Goal: Transaction & Acquisition: Book appointment/travel/reservation

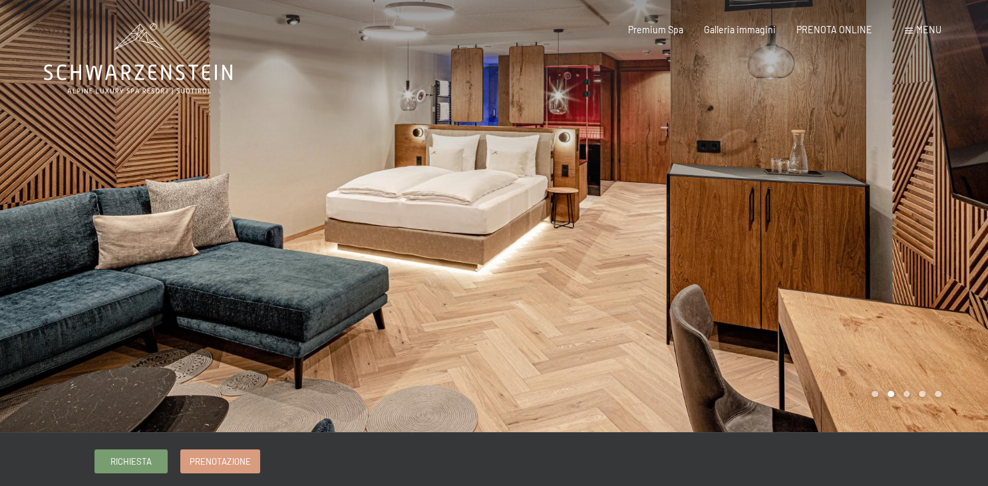
click at [933, 242] on div at bounding box center [741, 216] width 494 height 432
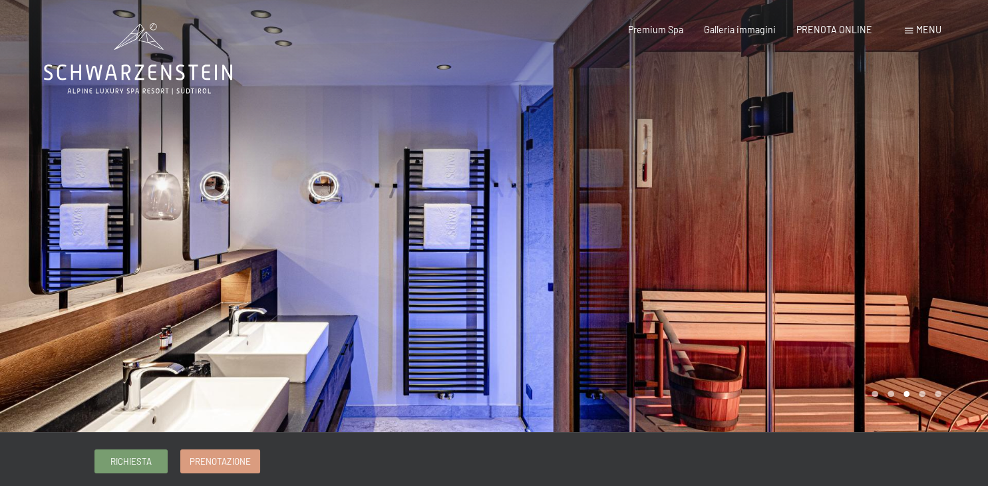
click at [930, 242] on div at bounding box center [741, 216] width 494 height 432
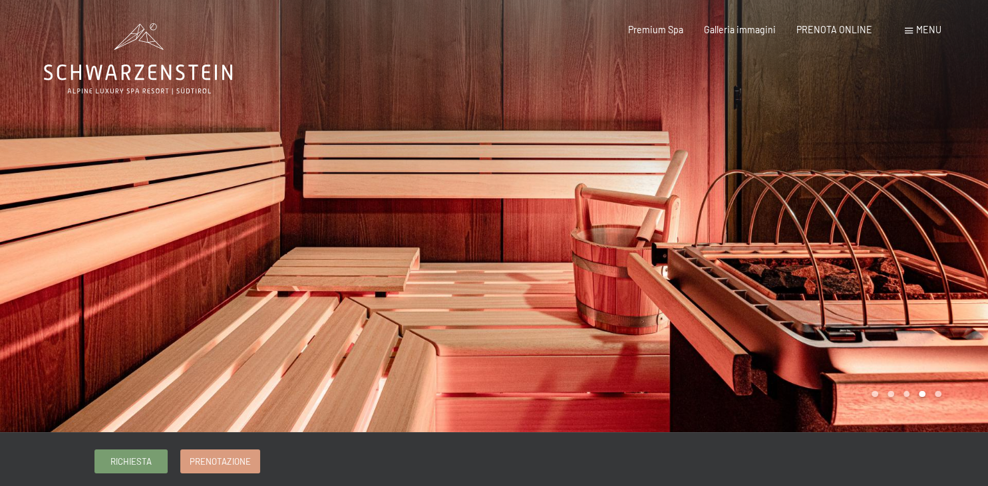
click at [930, 242] on div at bounding box center [741, 216] width 494 height 432
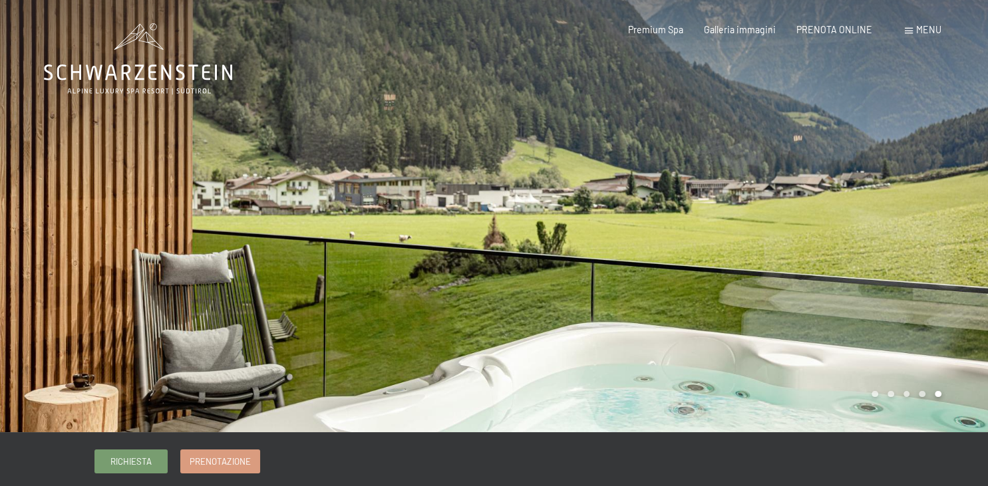
click at [930, 244] on div at bounding box center [741, 216] width 494 height 432
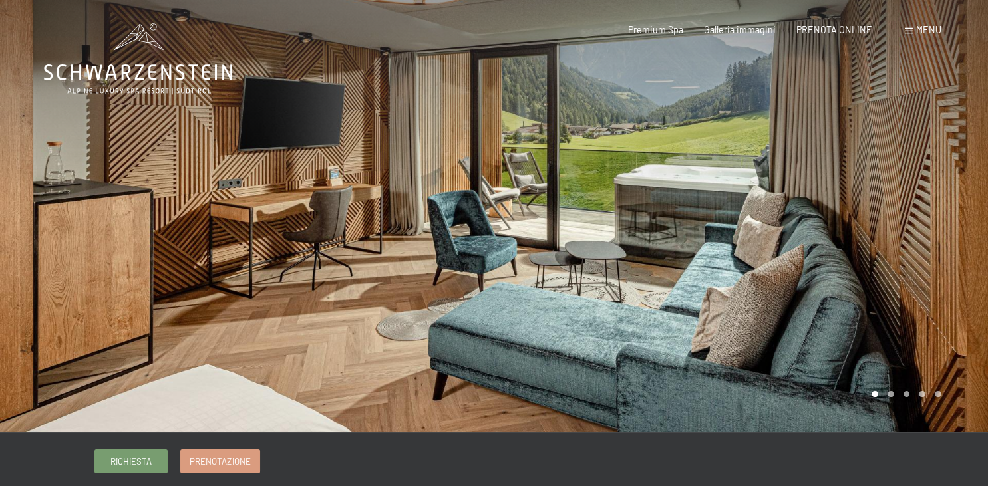
click at [930, 244] on div at bounding box center [741, 216] width 494 height 432
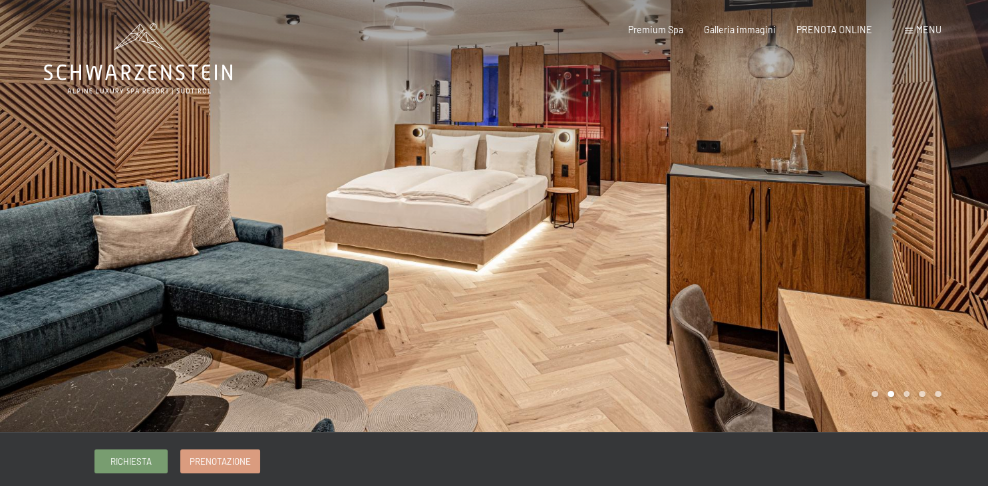
click at [930, 244] on div at bounding box center [741, 216] width 494 height 432
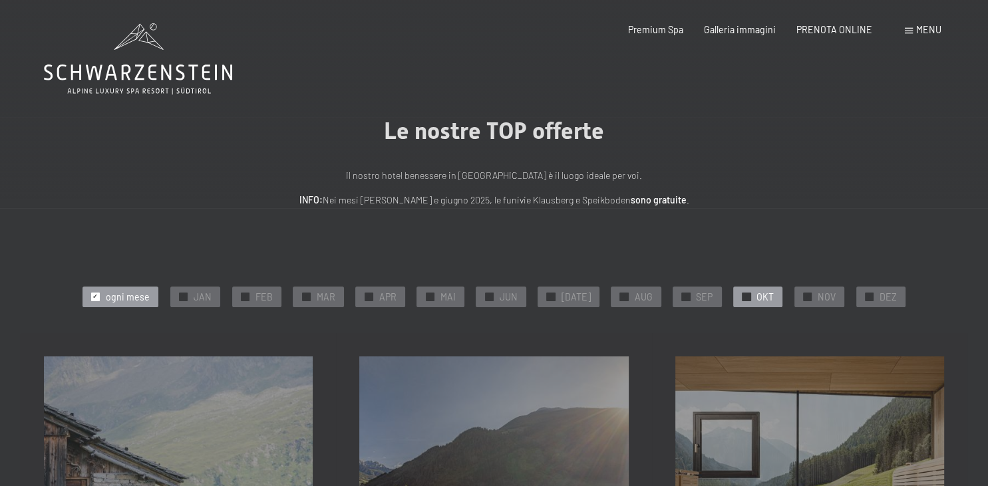
click at [744, 294] on span "✓" at bounding box center [746, 297] width 5 height 8
